Goal: Transaction & Acquisition: Purchase product/service

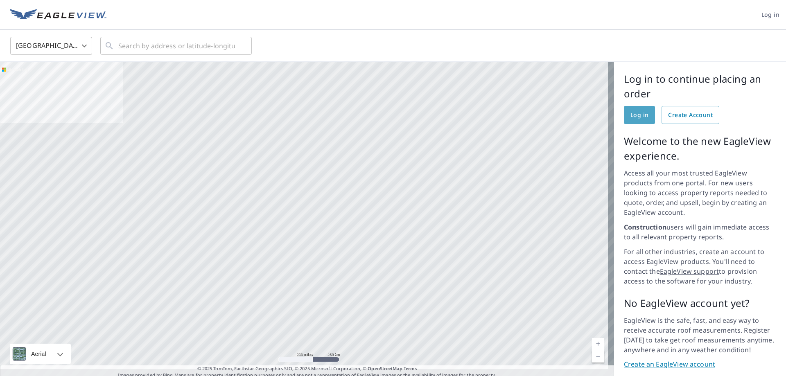
click at [633, 120] on span "Log in" at bounding box center [639, 115] width 18 height 10
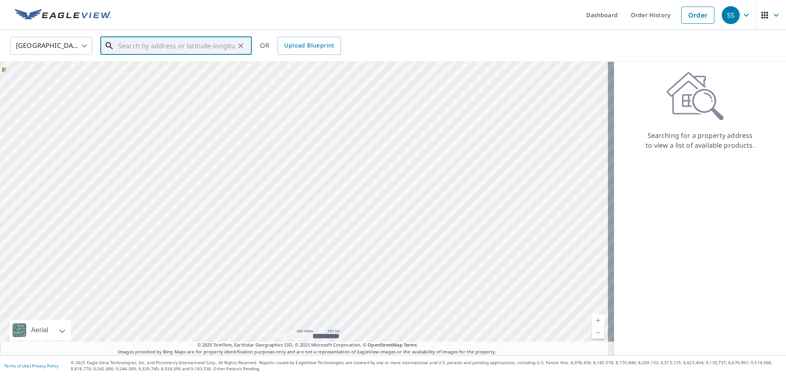
click at [153, 46] on input "text" at bounding box center [176, 45] width 117 height 23
click at [152, 77] on p "[GEOGRAPHIC_DATA]" at bounding box center [181, 78] width 129 height 8
type input "[STREET_ADDRESS]"
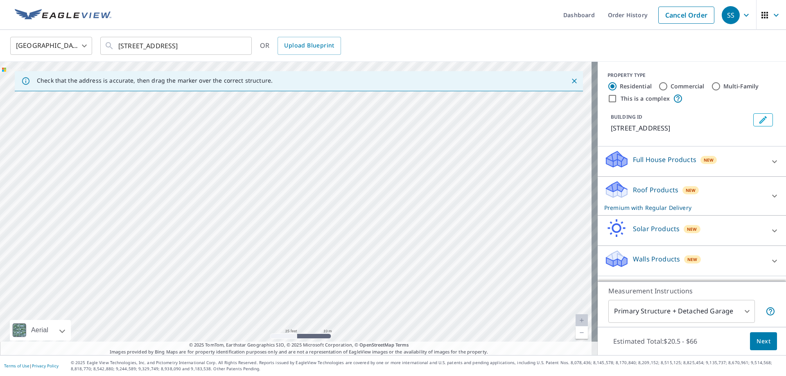
drag, startPoint x: 164, startPoint y: 216, endPoint x: 293, endPoint y: 133, distance: 153.7
click at [293, 133] on div "[STREET_ADDRESS]" at bounding box center [298, 208] width 597 height 293
drag, startPoint x: 254, startPoint y: 212, endPoint x: 331, endPoint y: 83, distance: 149.6
click at [331, 83] on div "Check that the address is accurate, then drag the marker over the correct struc…" at bounding box center [298, 208] width 597 height 293
drag, startPoint x: 297, startPoint y: 259, endPoint x: 288, endPoint y: 60, distance: 199.5
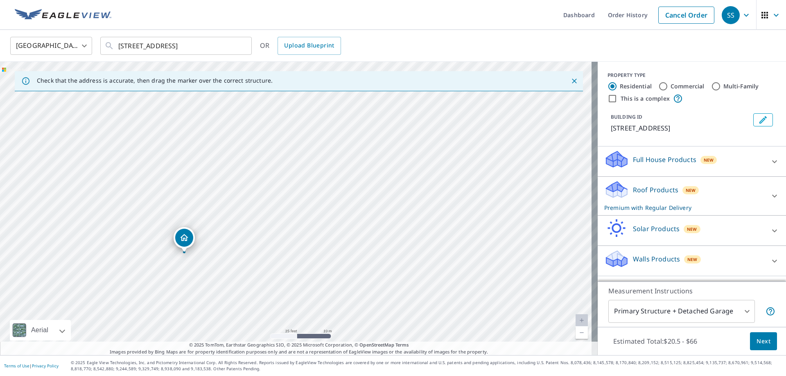
click at [288, 60] on div "United States [GEOGRAPHIC_DATA] ​ [STREET_ADDRESS] ​ OR Upload Blueprint Check …" at bounding box center [393, 192] width 786 height 325
click at [288, 138] on div "[STREET_ADDRESS]" at bounding box center [298, 208] width 597 height 293
drag, startPoint x: 281, startPoint y: 210, endPoint x: 301, endPoint y: 128, distance: 85.0
click at [301, 128] on div "[STREET_ADDRESS]" at bounding box center [298, 208] width 597 height 293
drag, startPoint x: 216, startPoint y: 185, endPoint x: 207, endPoint y: 248, distance: 63.3
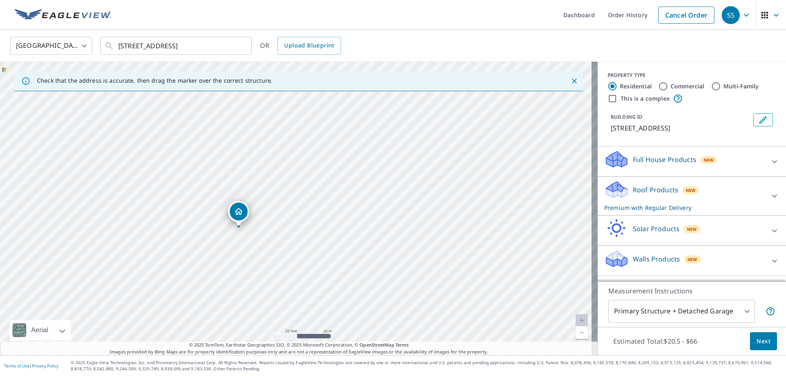
drag, startPoint x: 268, startPoint y: 192, endPoint x: 211, endPoint y: 211, distance: 60.4
click at [211, 211] on div "[STREET_ADDRESS]" at bounding box center [298, 208] width 597 height 293
drag, startPoint x: 216, startPoint y: 213, endPoint x: 179, endPoint y: 250, distance: 52.4
click at [182, 257] on div "[STREET_ADDRESS]" at bounding box center [298, 208] width 597 height 293
click at [212, 216] on div "[STREET_ADDRESS]" at bounding box center [298, 208] width 597 height 293
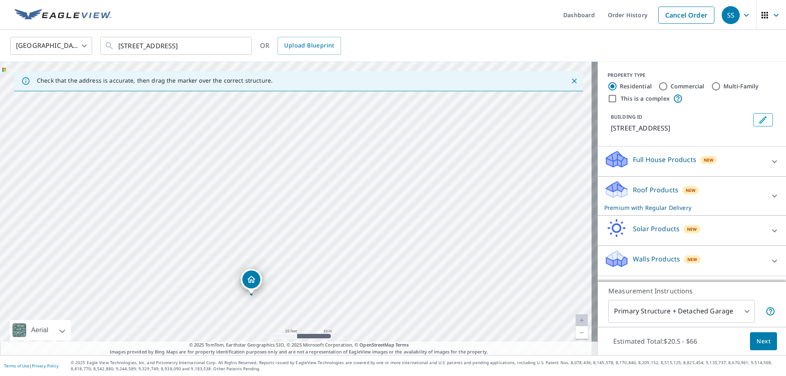
drag, startPoint x: 242, startPoint y: 228, endPoint x: 205, endPoint y: 259, distance: 48.7
click at [198, 314] on div "[STREET_ADDRESS]" at bounding box center [298, 208] width 597 height 293
click at [241, 47] on icon "Clear" at bounding box center [241, 46] width 8 height 8
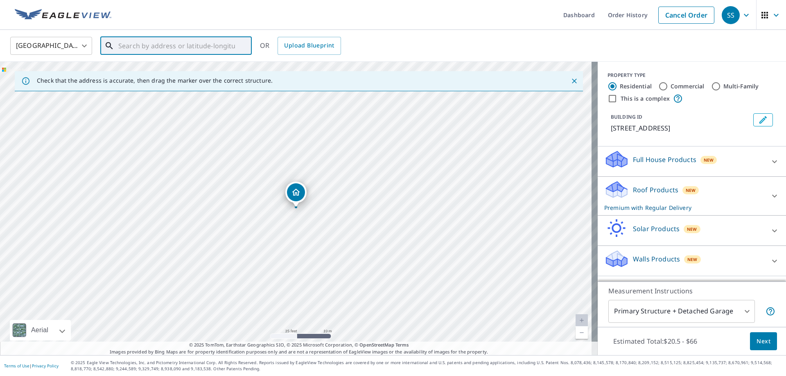
click at [163, 44] on input "text" at bounding box center [176, 45] width 117 height 23
click at [129, 48] on input "text" at bounding box center [176, 45] width 117 height 23
click at [150, 66] on span "[STREET_ADDRESS]" at bounding box center [181, 70] width 129 height 10
type input "[STREET_ADDRESS]"
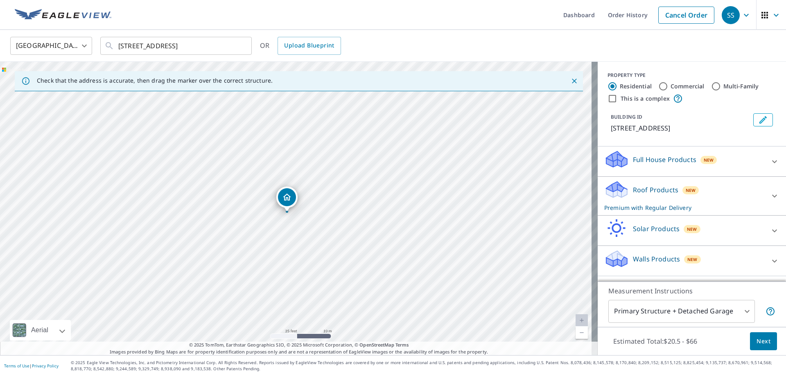
drag, startPoint x: 299, startPoint y: 194, endPoint x: 290, endPoint y: 199, distance: 10.1
click at [658, 48] on div "[GEOGRAPHIC_DATA] [GEOGRAPHIC_DATA] ​ [STREET_ADDRESS] ​ OR Upload Blueprint" at bounding box center [390, 45] width 772 height 19
click at [757, 336] on span "Next" at bounding box center [763, 341] width 14 height 10
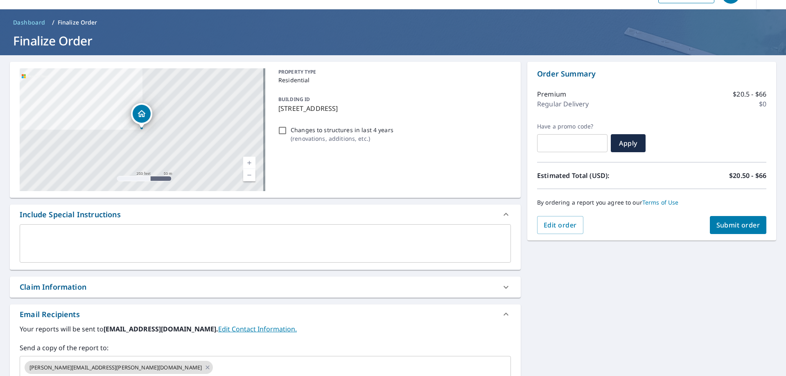
scroll to position [41, 0]
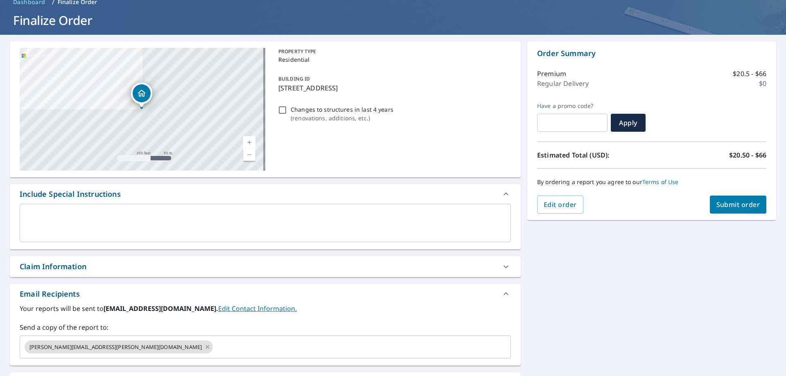
click at [134, 271] on div "Claim Information" at bounding box center [258, 266] width 476 height 11
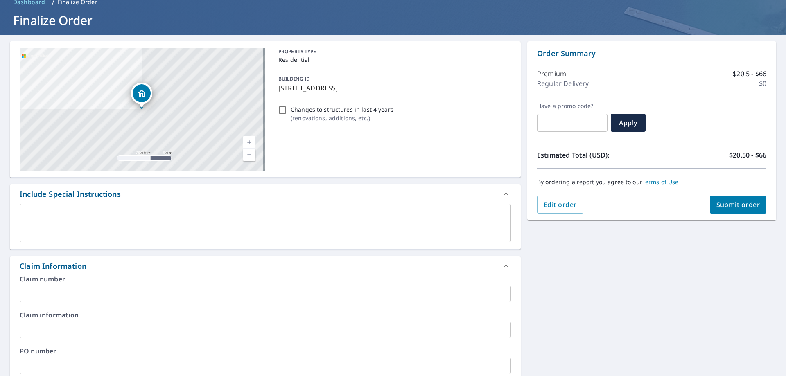
click at [45, 363] on input "text" at bounding box center [265, 366] width 491 height 16
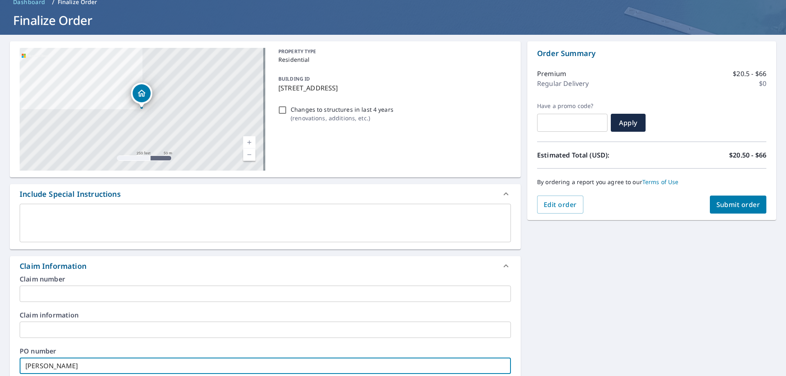
paste input "[PERSON_NAME]"
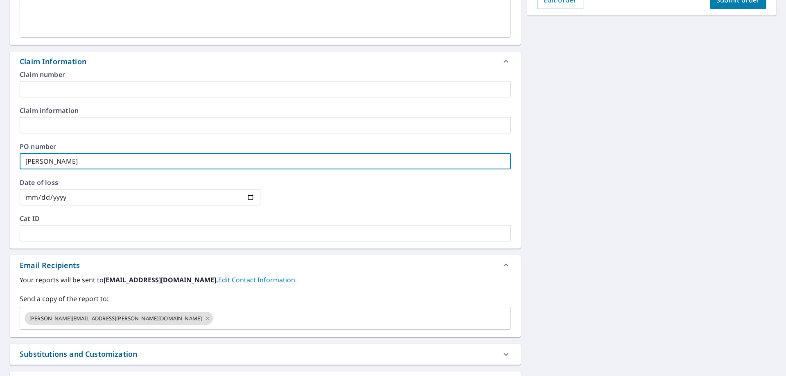
scroll to position [286, 0]
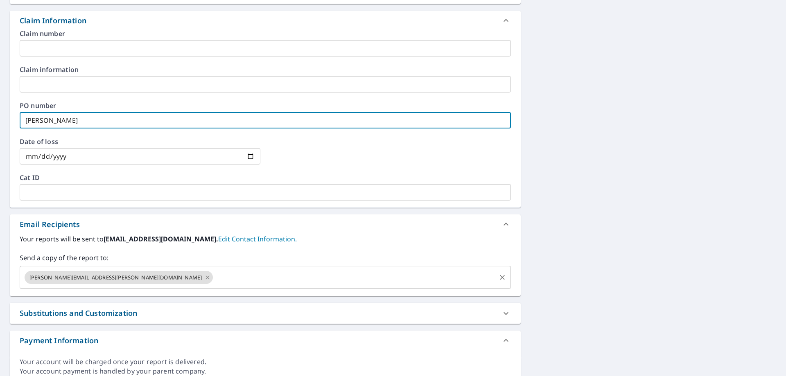
click at [204, 277] on icon at bounding box center [207, 277] width 7 height 9
type input "[PERSON_NAME]"
click at [109, 277] on input "text" at bounding box center [258, 278] width 471 height 16
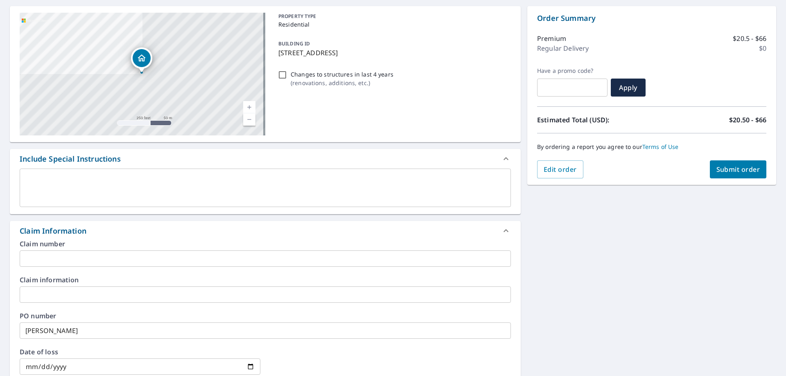
scroll to position [75, 0]
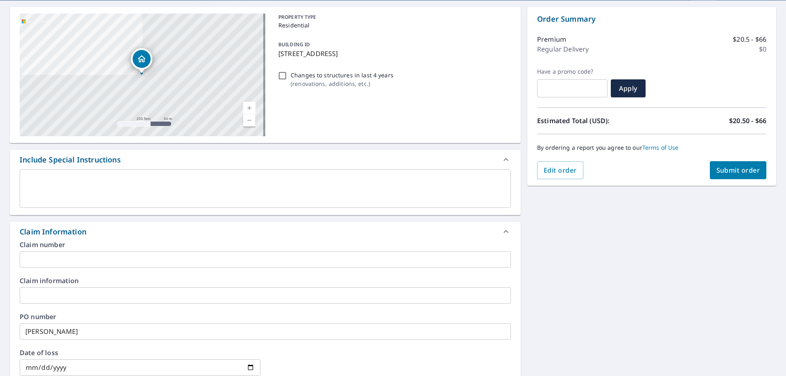
type input "[PERSON_NAME][EMAIL_ADDRESS][PERSON_NAME][DOMAIN_NAME]"
click at [736, 174] on span "Submit order" at bounding box center [738, 170] width 44 height 9
